Goal: Task Accomplishment & Management: Manage account settings

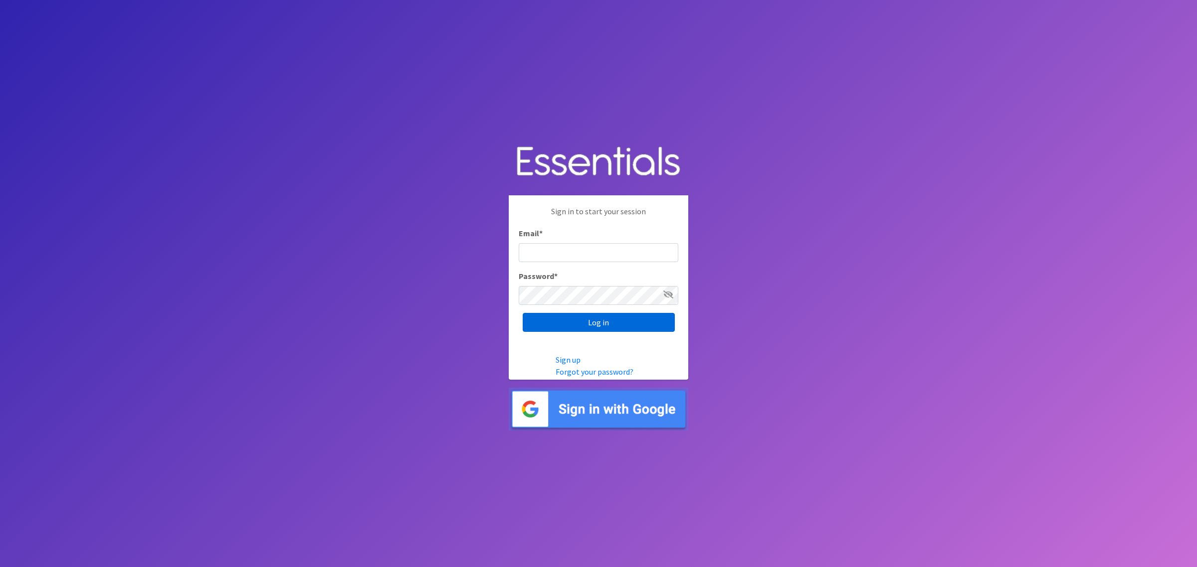
type input "[PERSON_NAME][EMAIL_ADDRESS][DOMAIN_NAME]"
click at [597, 328] on input "Log in" at bounding box center [599, 322] width 152 height 19
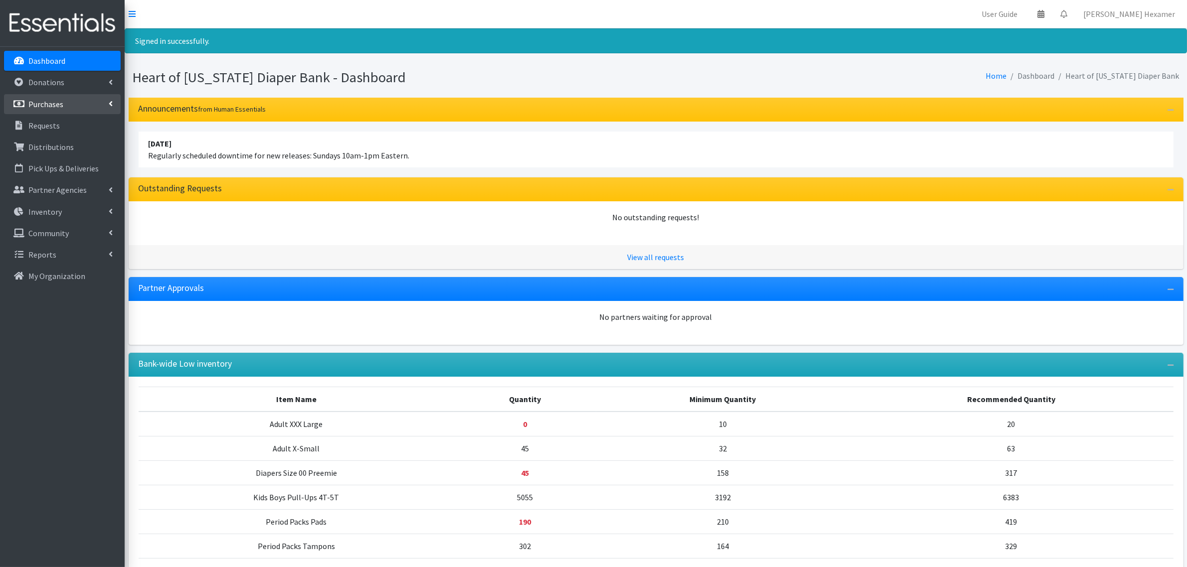
click at [52, 105] on p "Purchases" at bounding box center [45, 104] width 35 height 10
click at [44, 130] on link "All Purchases" at bounding box center [62, 126] width 117 height 20
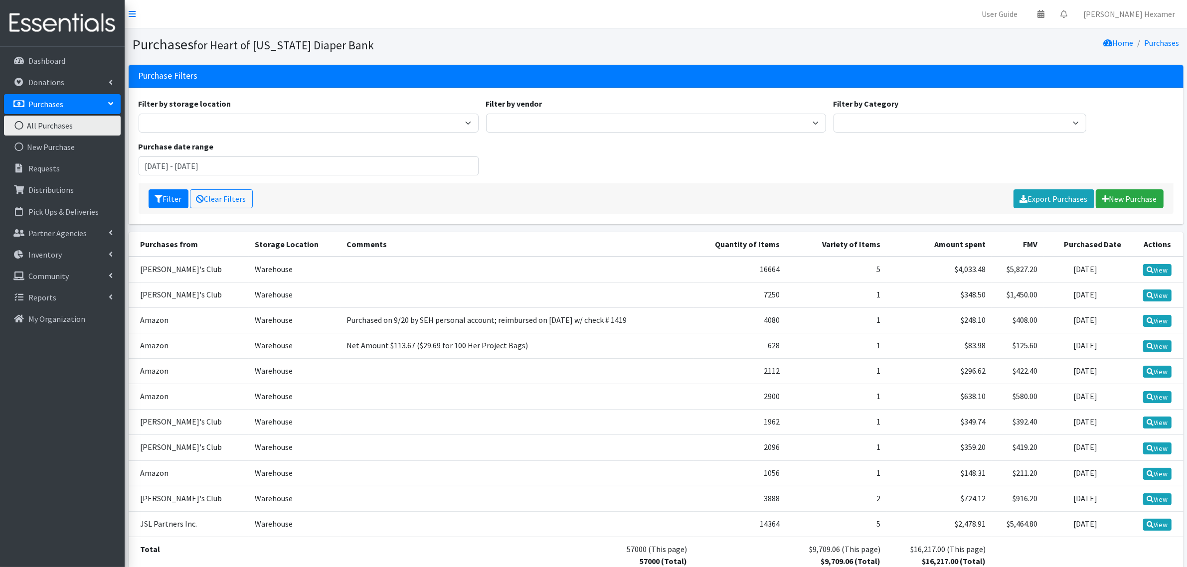
scroll to position [62, 0]
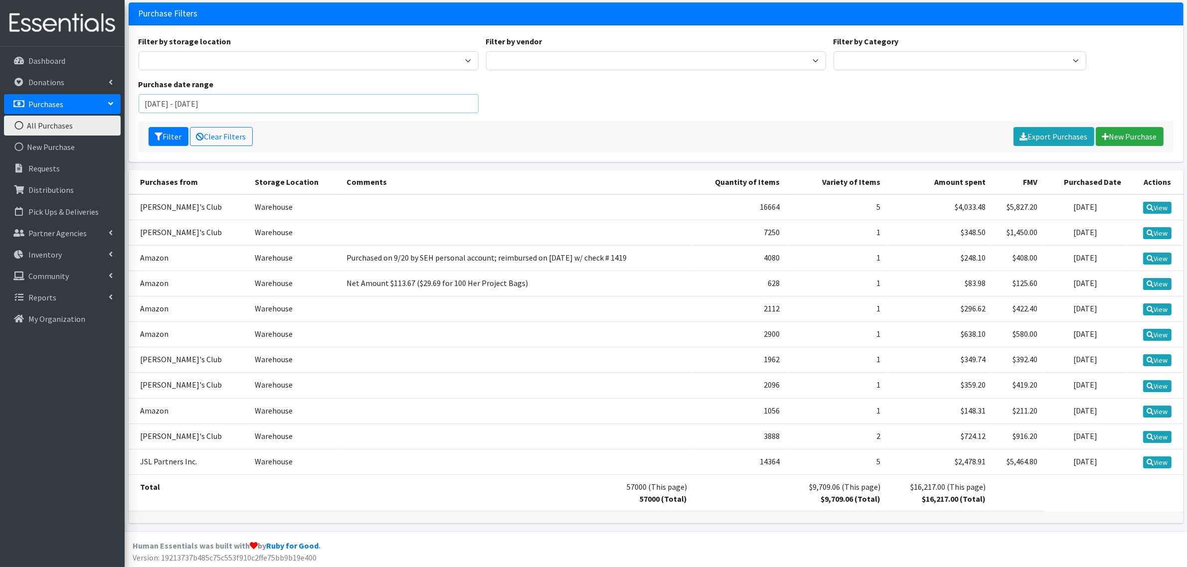
drag, startPoint x: 171, startPoint y: 103, endPoint x: 121, endPoint y: 105, distance: 50.4
click at [121, 105] on div "User Guide 0 Pick-ups remaining this week View Calendar 0 Requests 0 Partner Ag…" at bounding box center [593, 253] width 1187 height 631
type input "July 1, 2025 - November 10, 2025"
click at [173, 136] on button "Filter" at bounding box center [169, 136] width 40 height 19
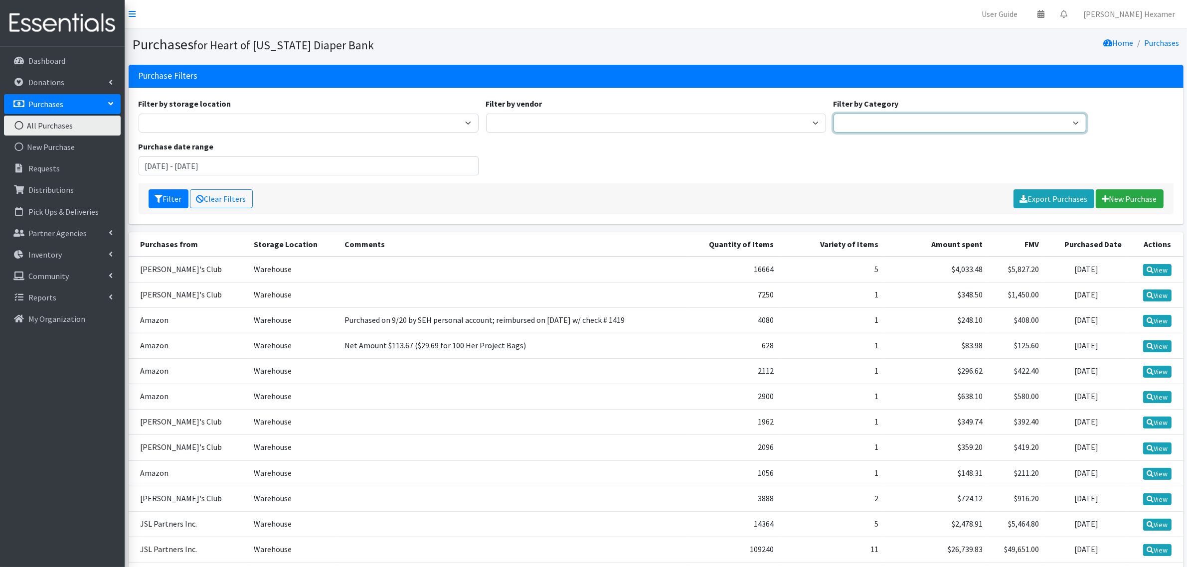
click at [863, 120] on select "Period Supplies Adult Incontinence Diapers Wipes Pull- Ups" at bounding box center [960, 123] width 253 height 19
select select "Diapers"
click at [834, 114] on select "Period Supplies Adult Incontinence Diapers Wipes Pull- Ups" at bounding box center [960, 123] width 253 height 19
click at [176, 195] on button "Filter" at bounding box center [169, 198] width 40 height 19
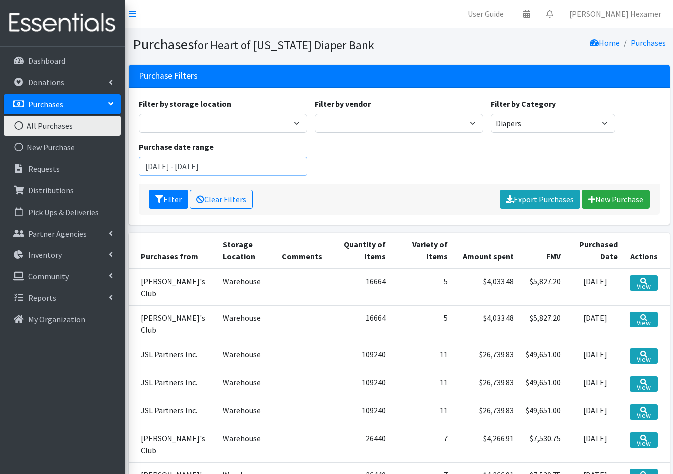
drag, startPoint x: 161, startPoint y: 166, endPoint x: 130, endPoint y: 168, distance: 31.0
click at [130, 168] on div "Filter by storage location Warehouse Filter by vendor Akron-Canton Regional Foo…" at bounding box center [399, 156] width 541 height 137
type input "[DATE] - [DATE]"
click at [173, 192] on button "Filter" at bounding box center [169, 198] width 40 height 19
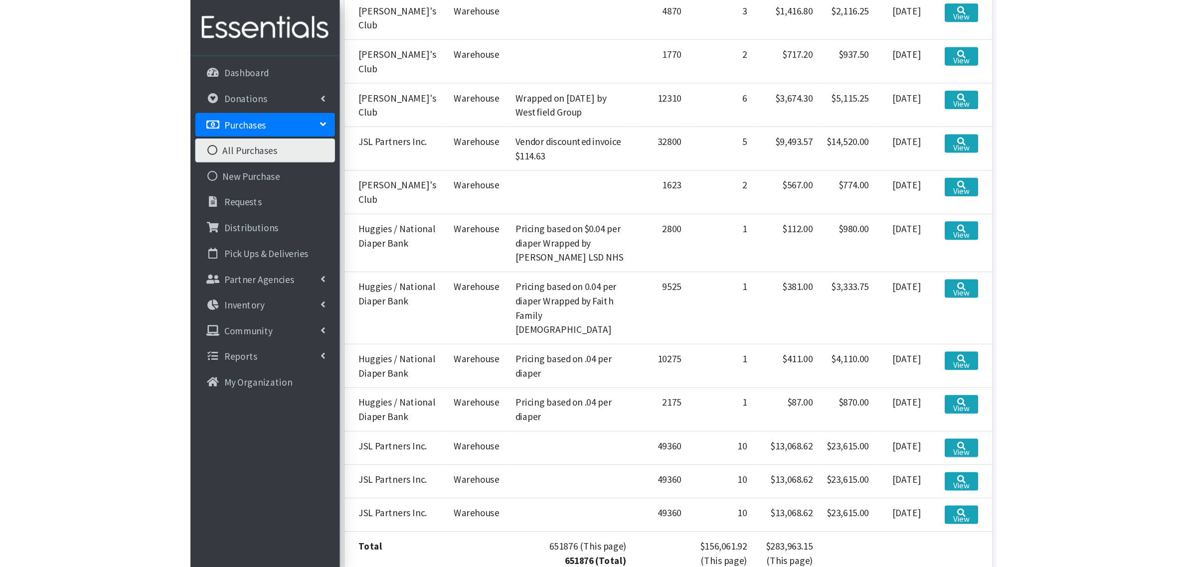
scroll to position [370, 0]
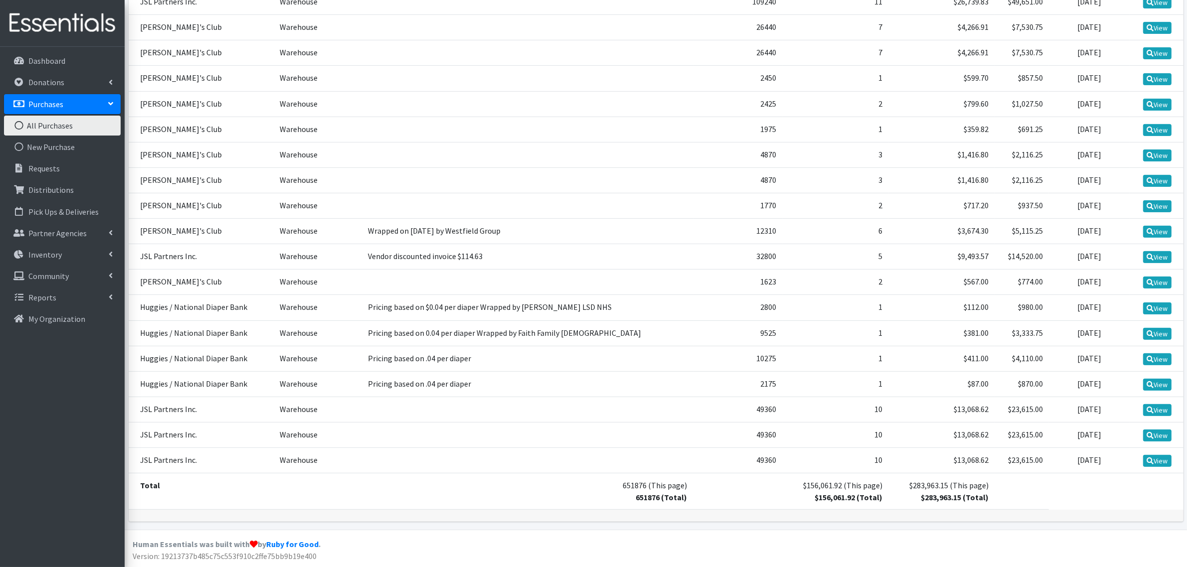
click at [404, 448] on td at bounding box center [528, 460] width 332 height 25
click at [405, 448] on td at bounding box center [528, 460] width 332 height 25
drag, startPoint x: 351, startPoint y: 454, endPoint x: 355, endPoint y: 450, distance: 6.0
click at [352, 454] on td "Warehouse" at bounding box center [318, 460] width 88 height 25
click at [76, 129] on link "All Purchases" at bounding box center [62, 126] width 117 height 20
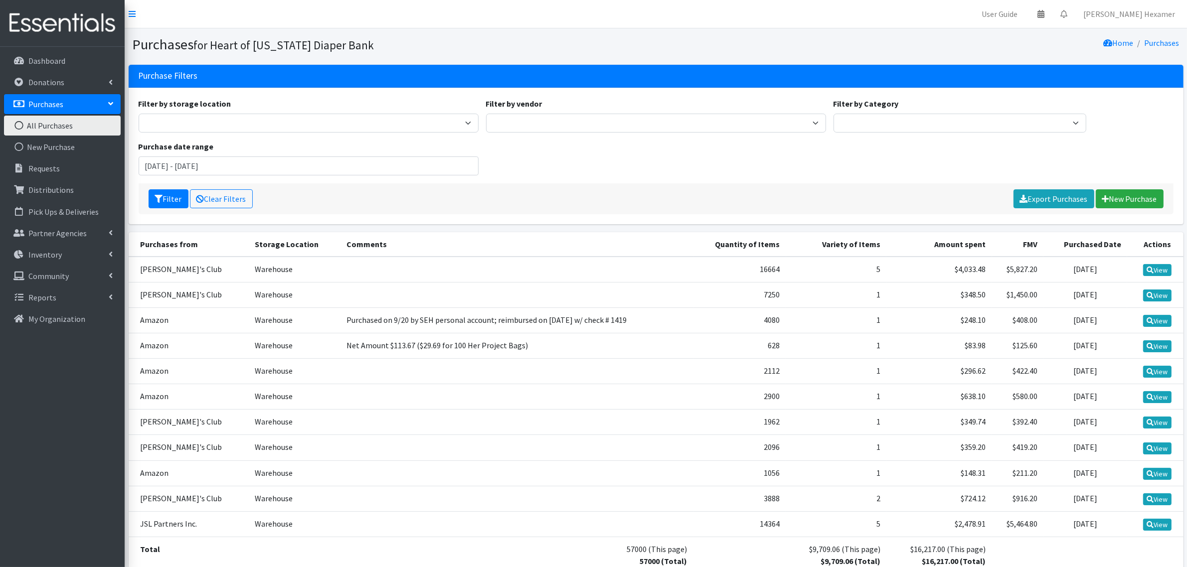
scroll to position [64, 0]
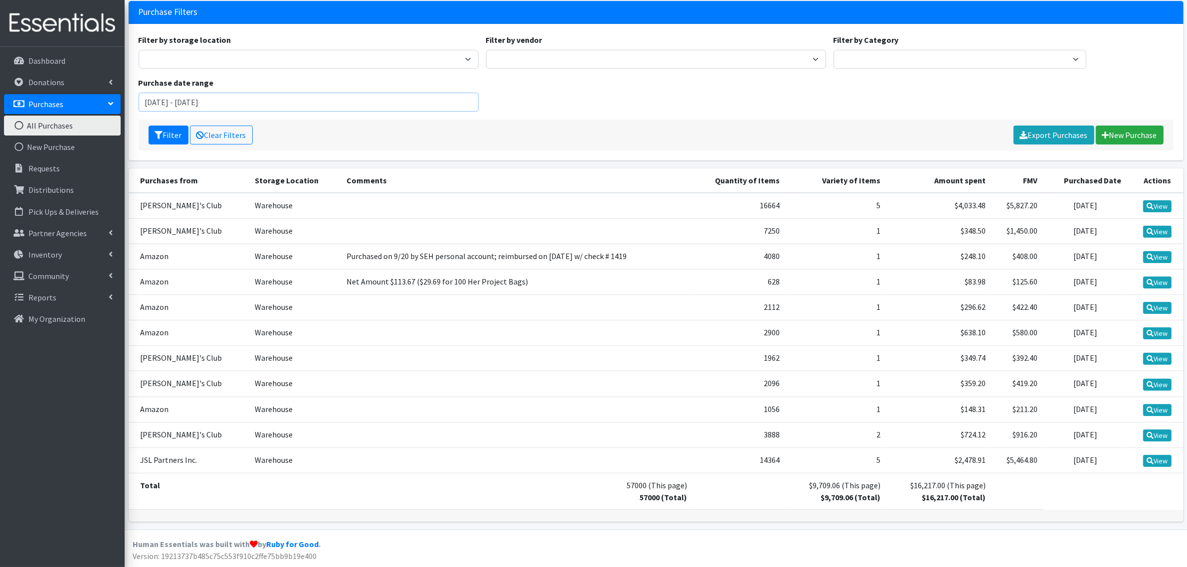
click at [171, 97] on input "[DATE] - [DATE]" at bounding box center [309, 102] width 340 height 19
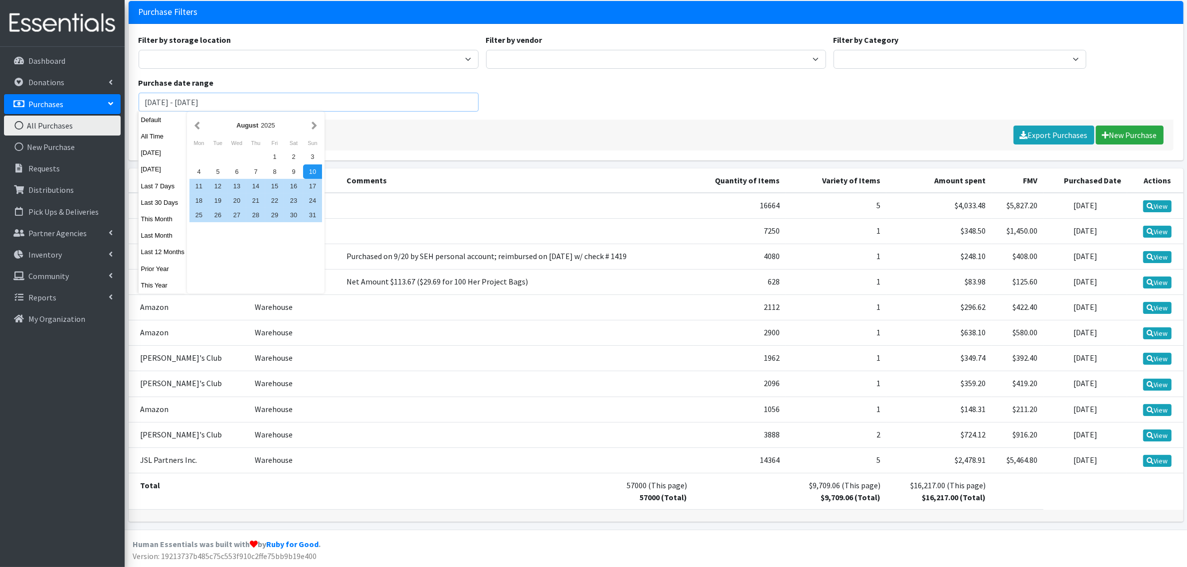
type input "[DATE] - [DATE]"
click at [394, 121] on div "Filter Clear Filters Export Purchases [GEOGRAPHIC_DATA]" at bounding box center [656, 135] width 1035 height 31
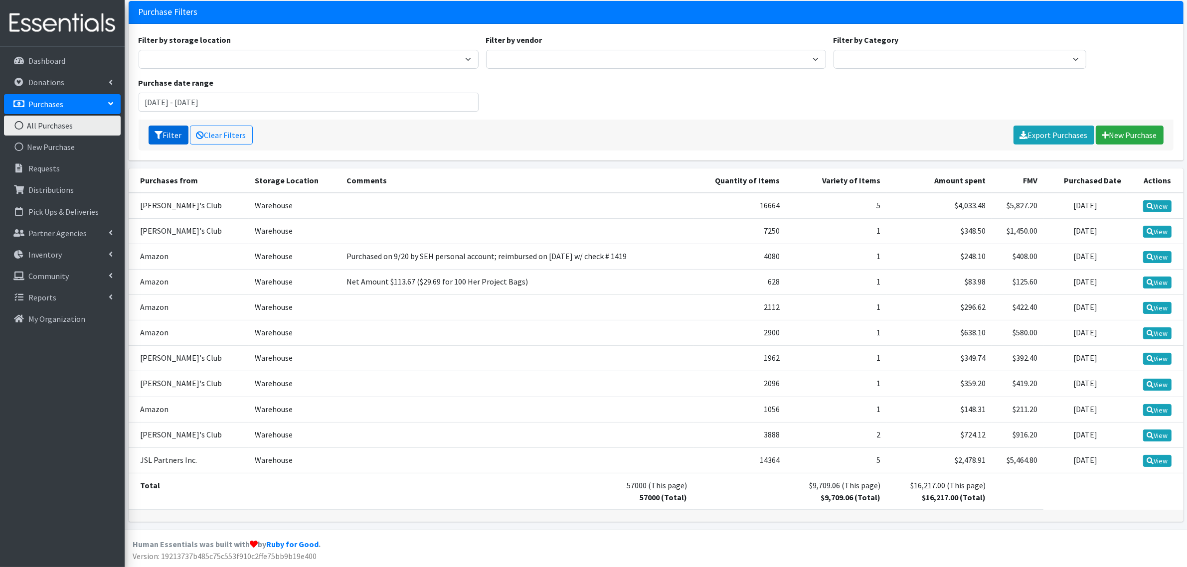
click at [171, 130] on button "Filter" at bounding box center [169, 135] width 40 height 19
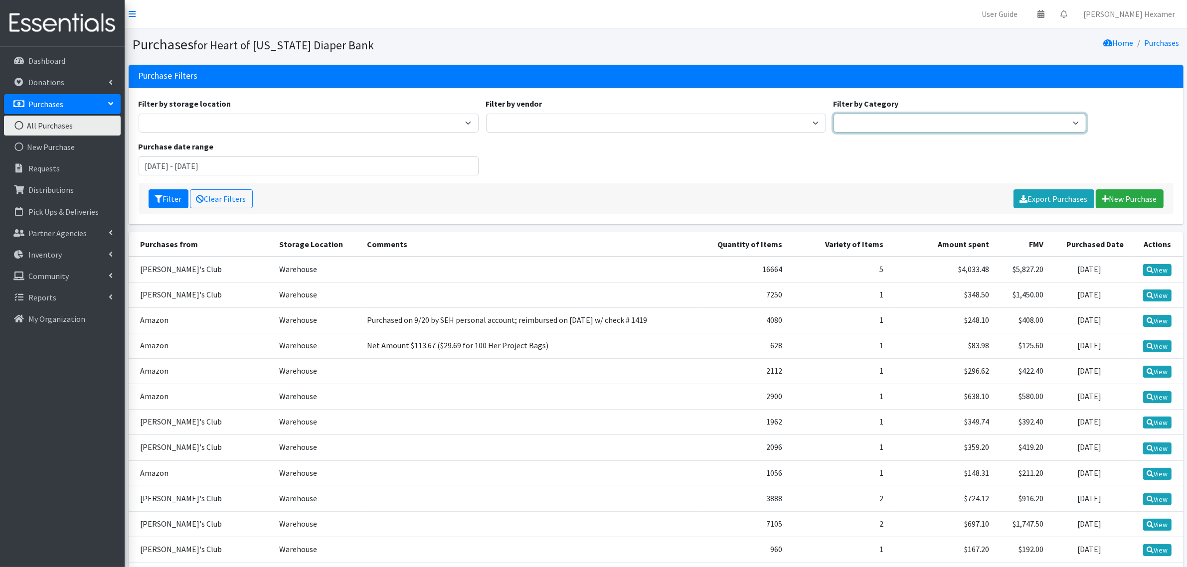
click at [879, 128] on select "Period Supplies Adult Incontinence Diapers Wipes Pull- Ups" at bounding box center [960, 123] width 253 height 19
select select "Diapers"
click at [834, 114] on select "Period Supplies Adult Incontinence Diapers Wipes Pull- Ups" at bounding box center [960, 123] width 253 height 19
click at [168, 200] on button "Filter" at bounding box center [169, 198] width 40 height 19
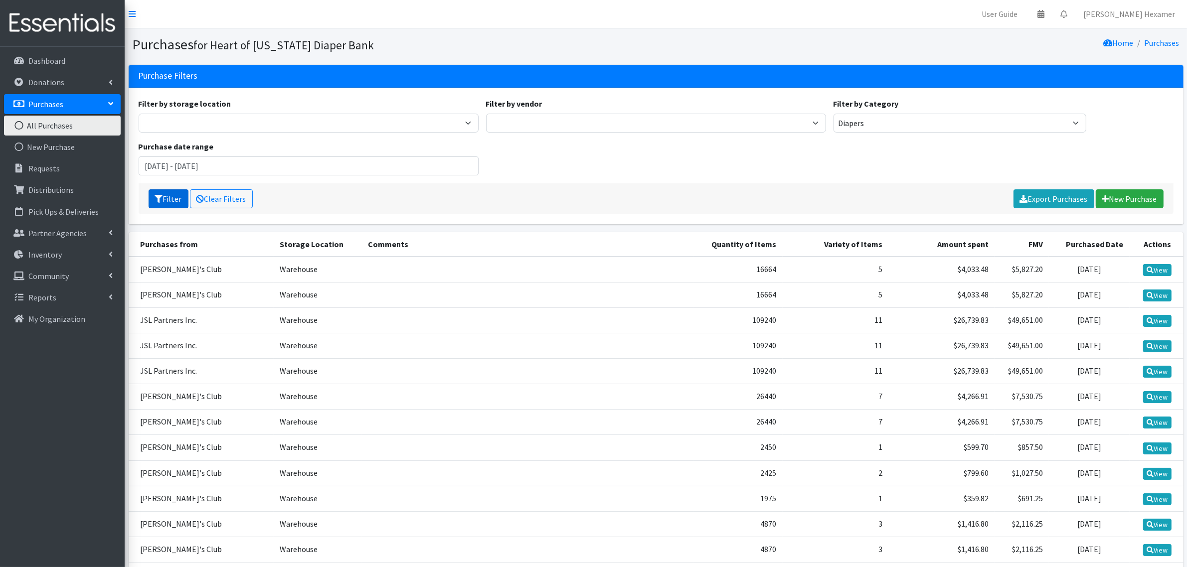
click at [155, 197] on icon "submit" at bounding box center [159, 199] width 8 height 8
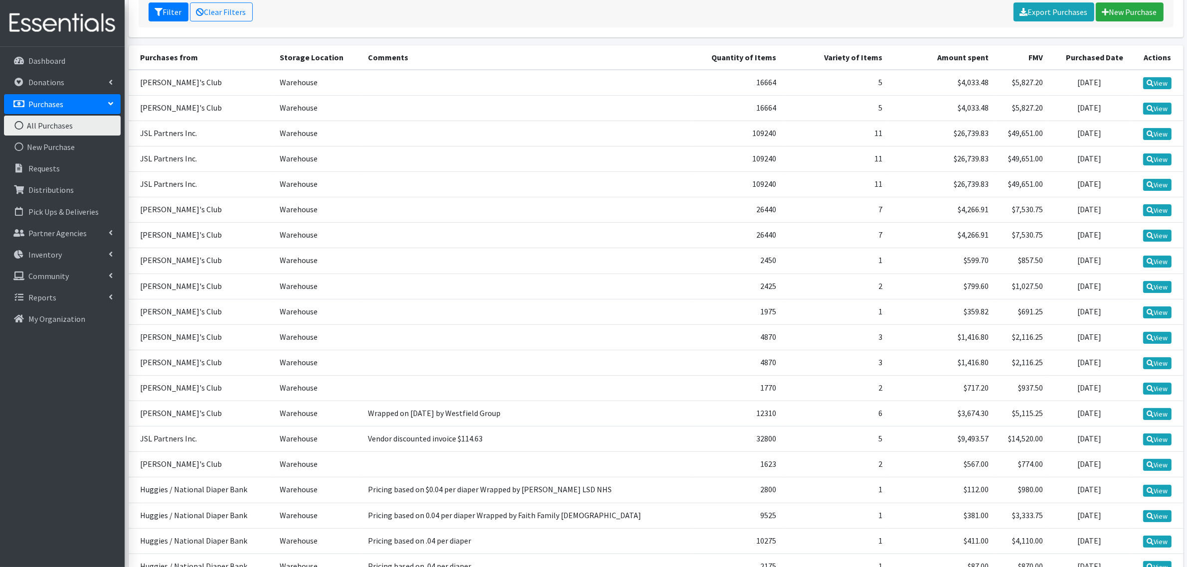
scroll to position [370, 0]
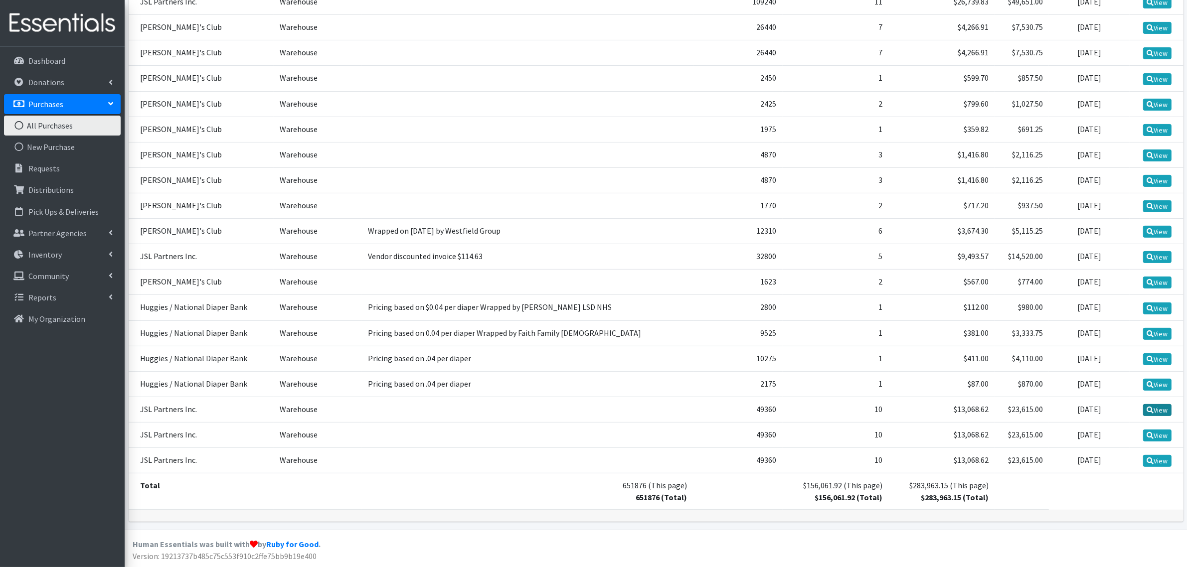
click at [1164, 407] on link "View" at bounding box center [1157, 410] width 28 height 12
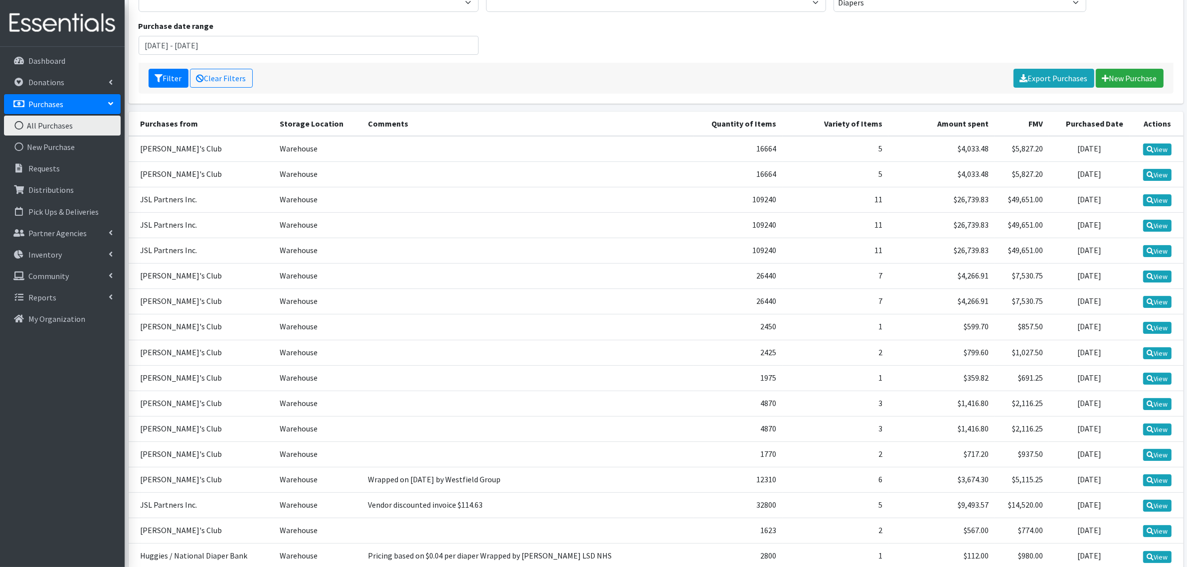
scroll to position [0, 0]
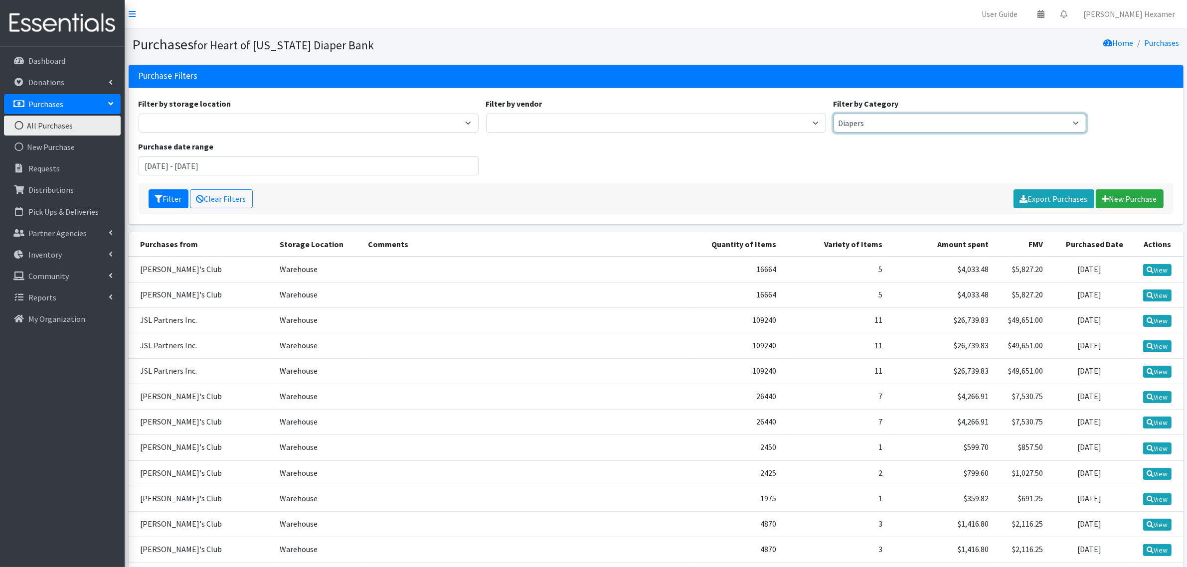
click at [1076, 120] on select "Period Supplies Adult Incontinence Diapers Wipes Pull- Ups" at bounding box center [960, 123] width 253 height 19
select select
click at [834, 114] on select "Period Supplies Adult Incontinence Diapers Wipes Pull- Ups" at bounding box center [960, 123] width 253 height 19
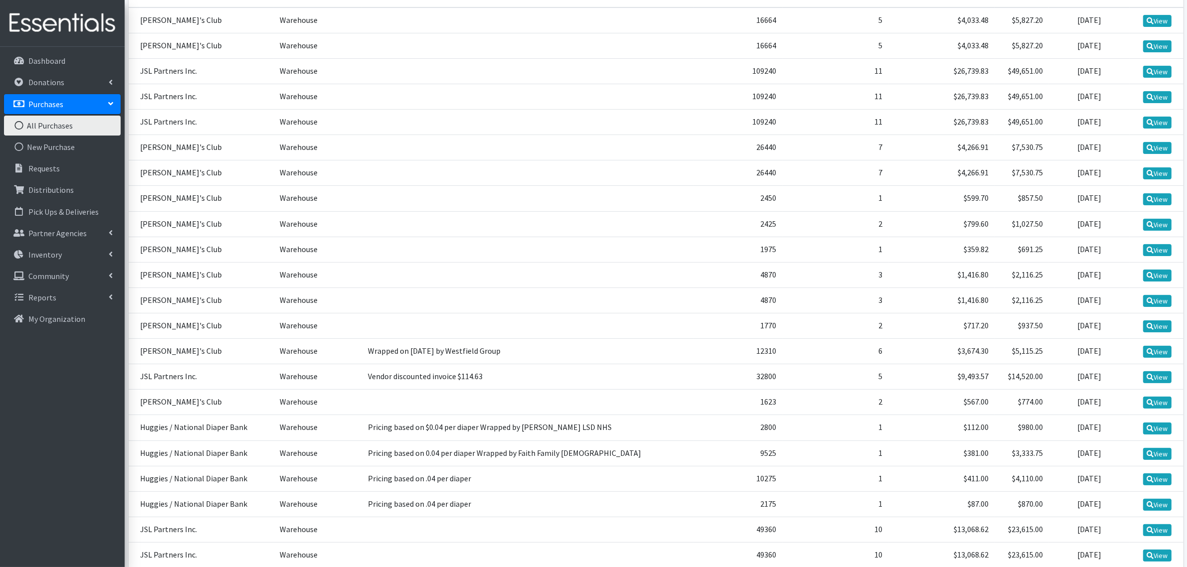
scroll to position [370, 0]
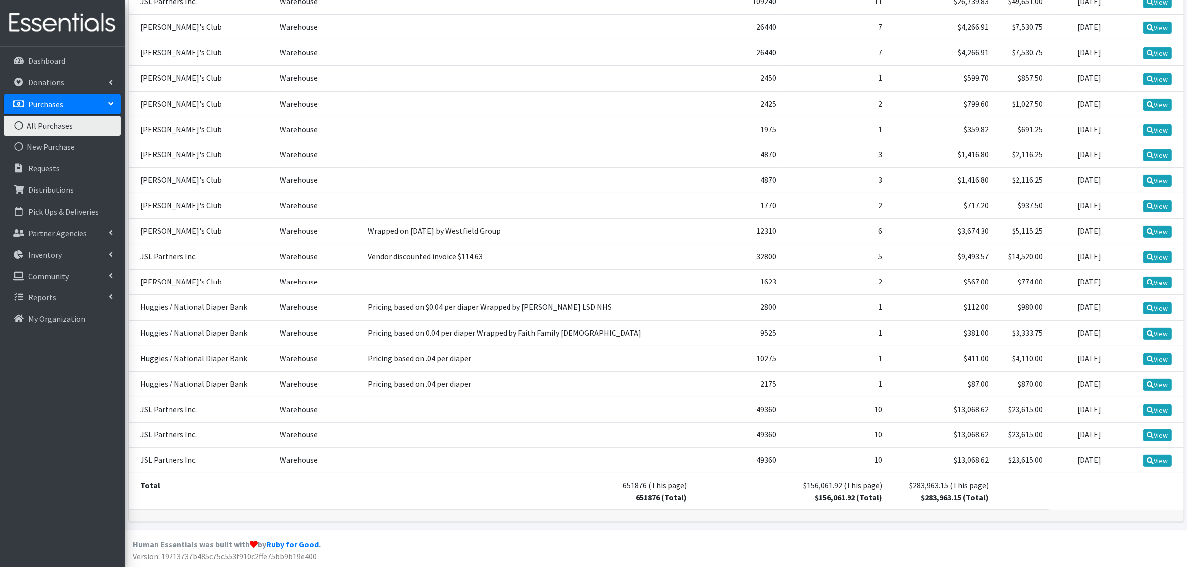
click at [499, 462] on td at bounding box center [528, 460] width 332 height 25
click at [1152, 458] on icon at bounding box center [1150, 461] width 7 height 7
click at [1158, 434] on link "View" at bounding box center [1157, 436] width 28 height 12
click at [1118, 396] on td "2025-01-08" at bounding box center [1089, 384] width 81 height 25
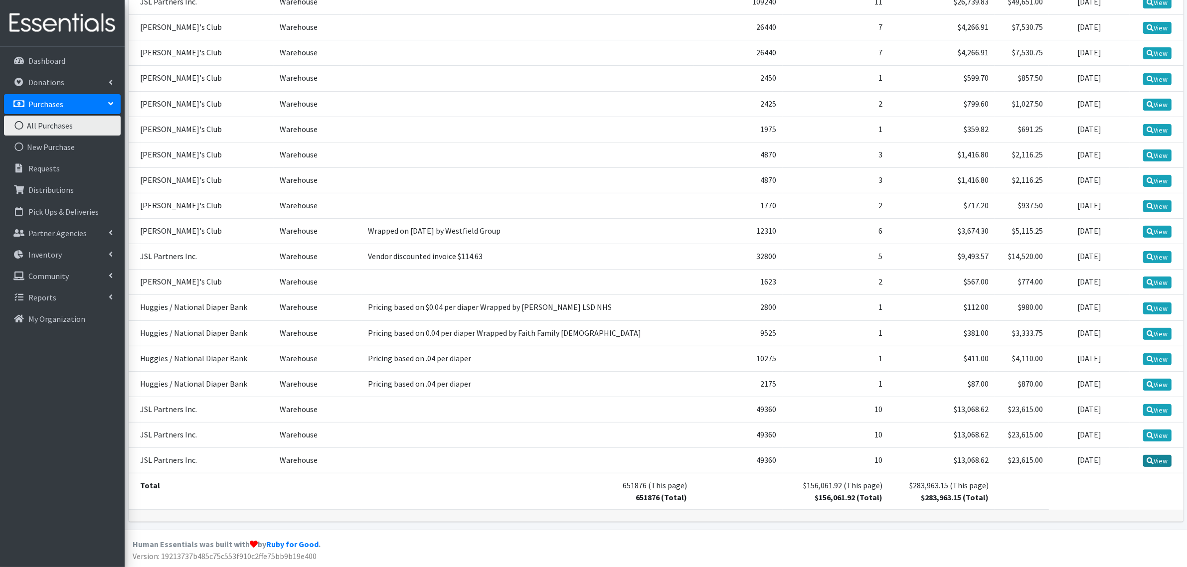
click at [1162, 463] on link "View" at bounding box center [1157, 461] width 28 height 12
click at [1158, 459] on link "View" at bounding box center [1157, 461] width 28 height 12
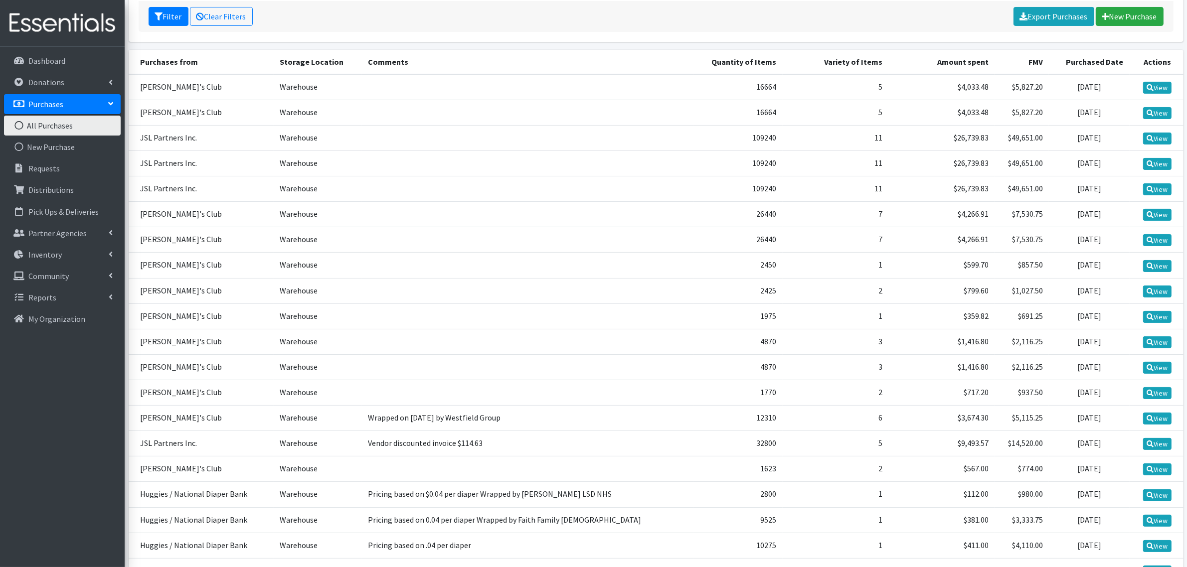
scroll to position [120, 0]
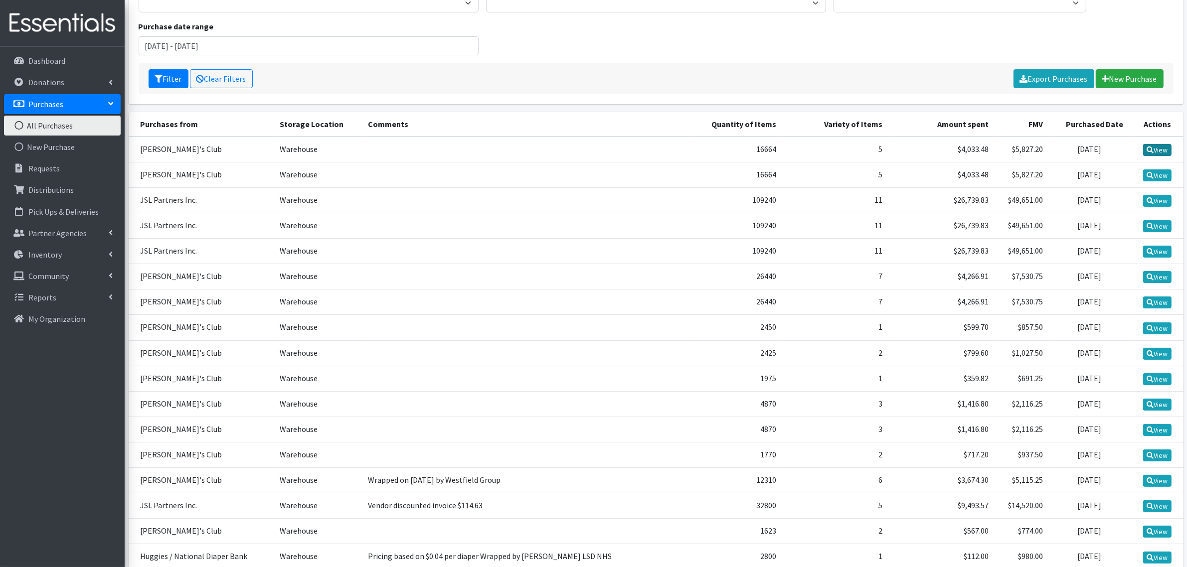
click at [1150, 151] on icon at bounding box center [1150, 150] width 7 height 7
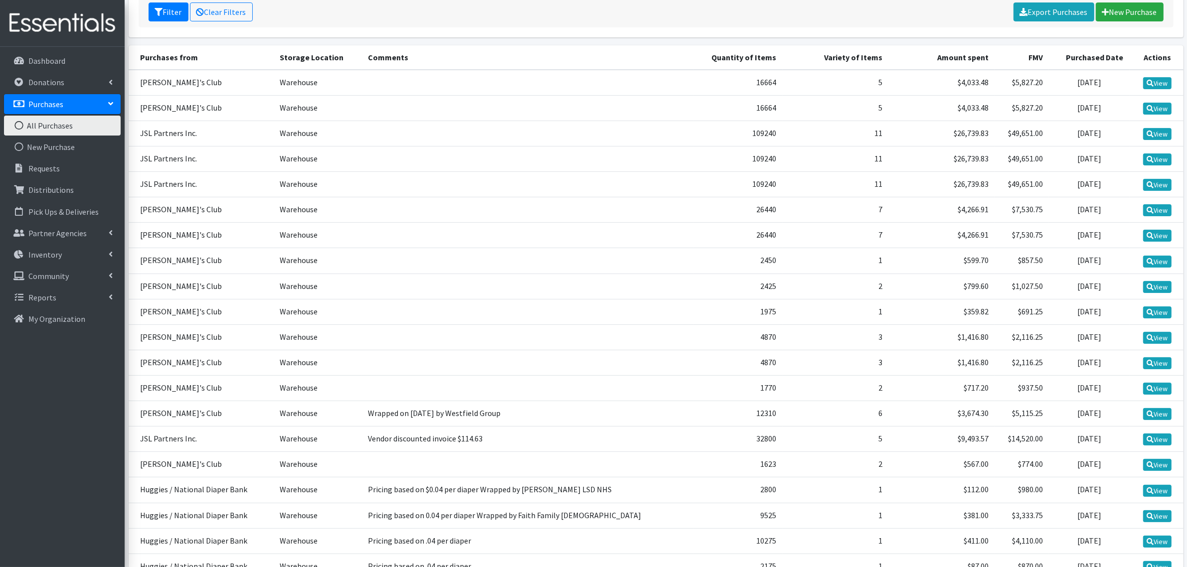
scroll to position [312, 0]
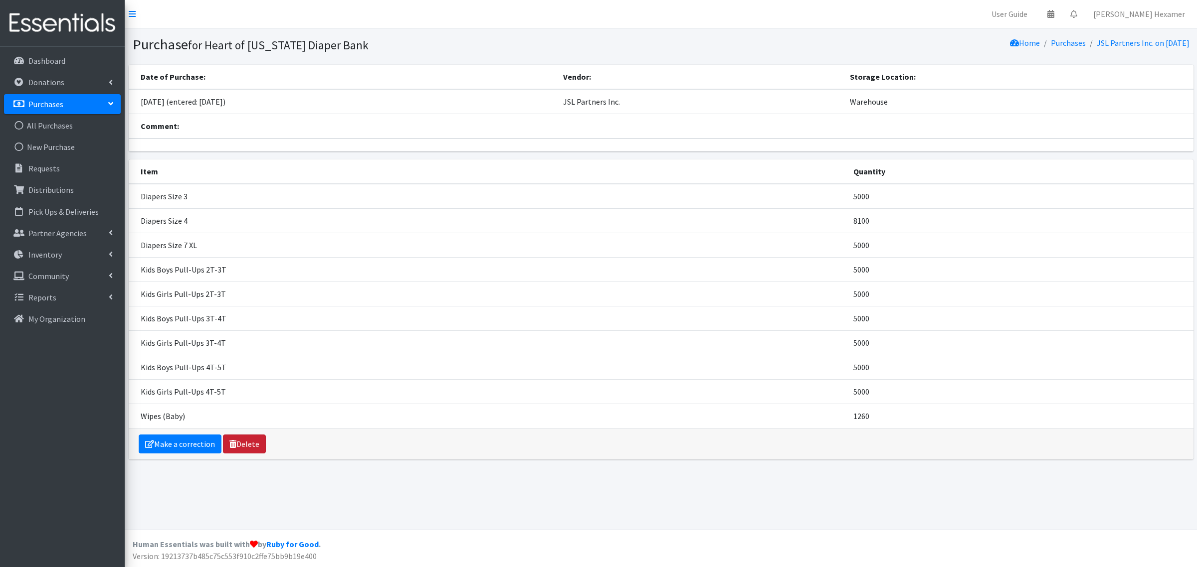
click at [245, 443] on link "Delete" at bounding box center [244, 444] width 43 height 19
